Goal: Task Accomplishment & Management: Use online tool/utility

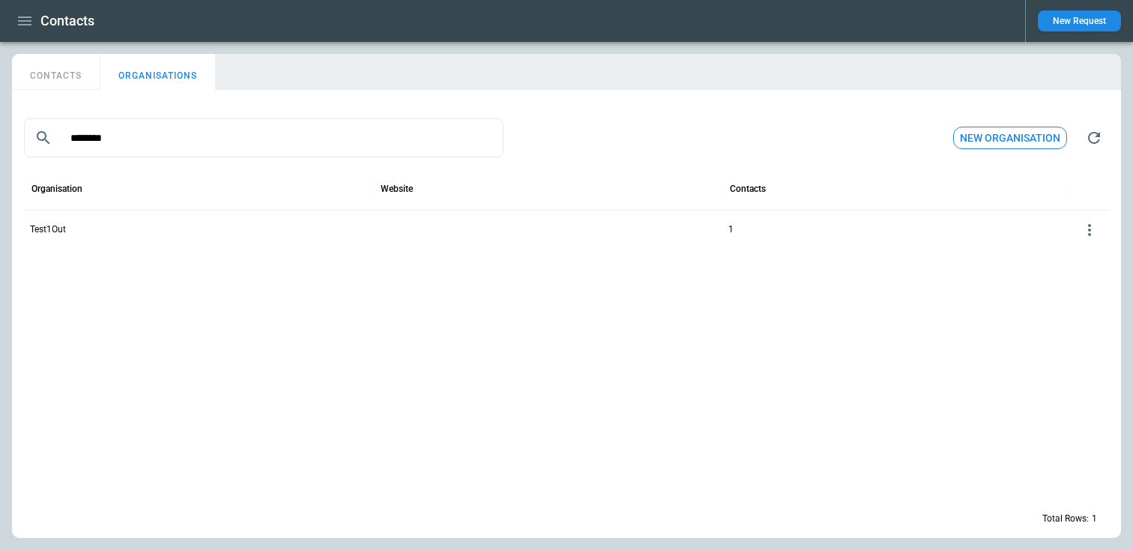
click at [60, 75] on button "CONTACTS" at bounding box center [56, 72] width 88 height 36
click at [31, 15] on icon "button" at bounding box center [25, 21] width 18 height 18
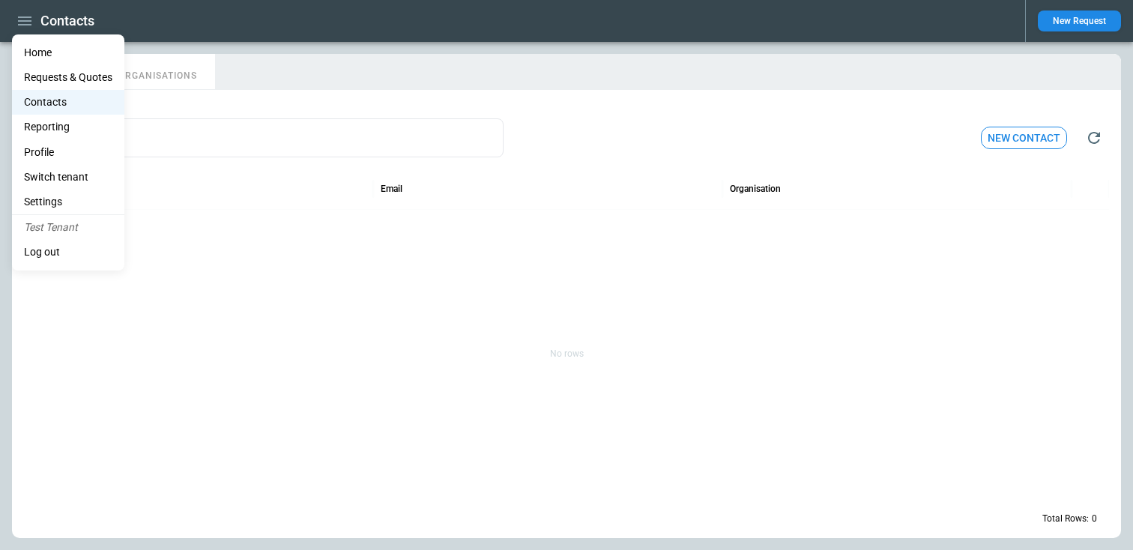
click at [61, 76] on Quotes "Requests & Quotes" at bounding box center [68, 77] width 112 height 25
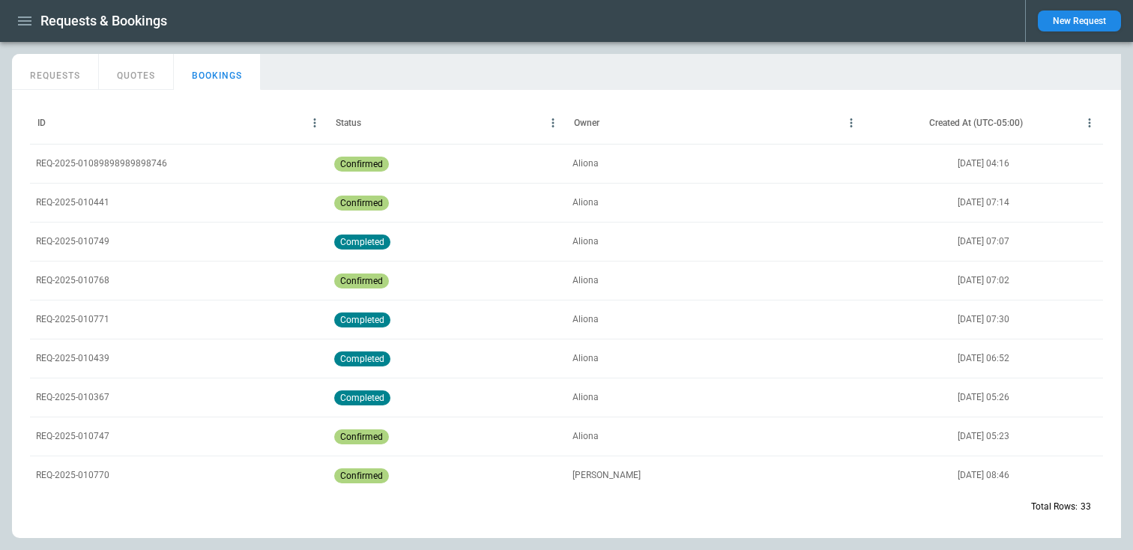
click at [67, 67] on button "REQUESTS" at bounding box center [55, 72] width 87 height 36
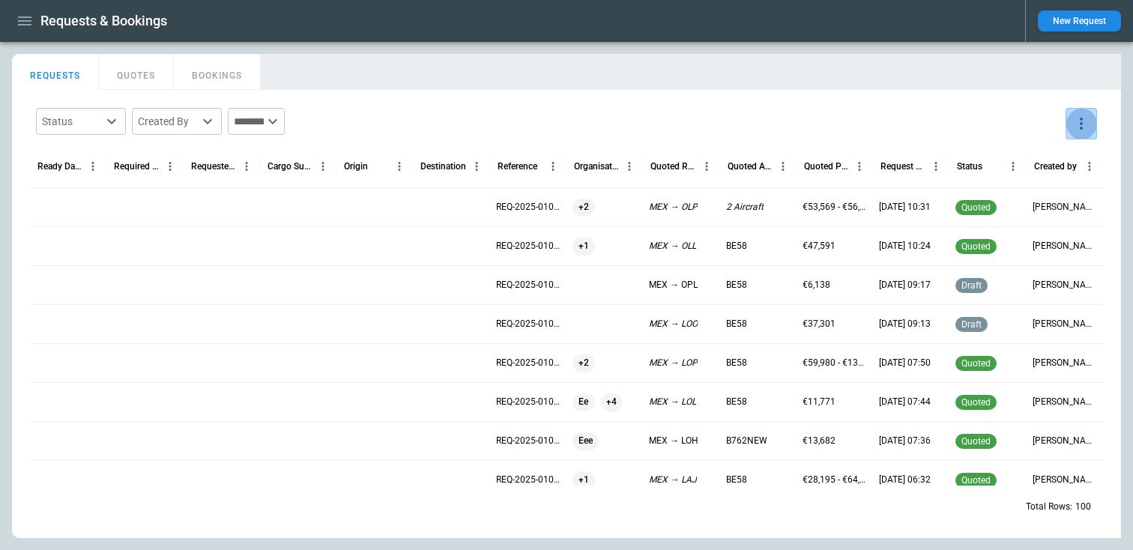
click at [1095, 124] on button "more" at bounding box center [1081, 123] width 31 height 31
click at [1036, 152] on li "Export" at bounding box center [1039, 158] width 120 height 22
click at [966, 117] on div at bounding box center [566, 275] width 1133 height 550
click at [1083, 118] on icon "more" at bounding box center [1081, 124] width 18 height 18
click at [1045, 151] on li "Export" at bounding box center [1039, 158] width 120 height 22
